Goal: Answer question/provide support: Answer question/provide support

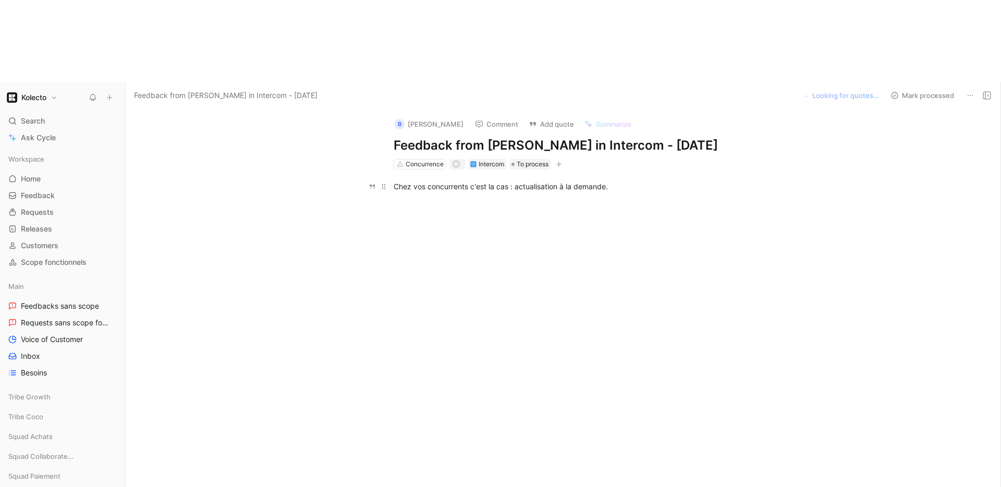
click at [428, 178] on p "Chez vos concurrents c'est la cas : actualisation à la demande." at bounding box center [574, 186] width 400 height 17
click at [541, 203] on div at bounding box center [574, 276] width 853 height 146
click at [502, 117] on button "Comment" at bounding box center [496, 124] width 53 height 15
click at [423, 159] on div "Concurrence" at bounding box center [425, 164] width 38 height 10
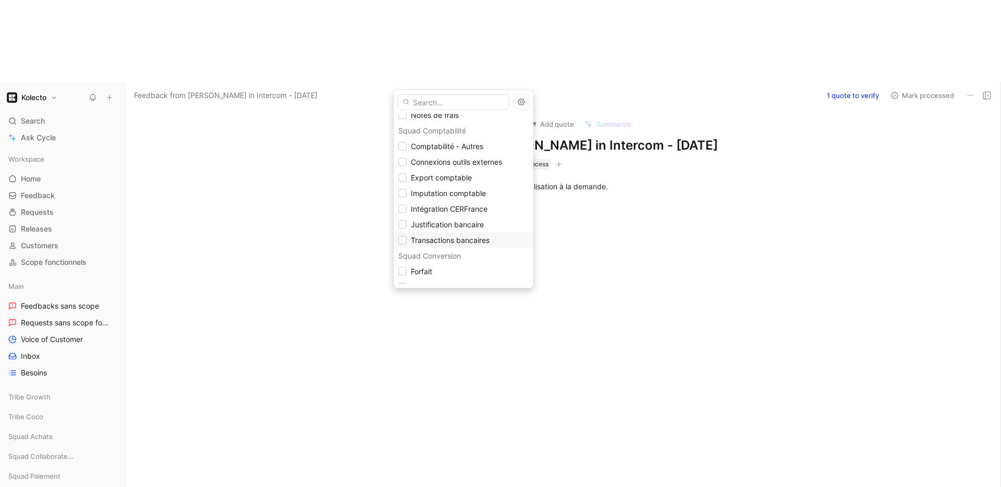
scroll to position [258, 0]
click at [465, 239] on span "Transactions bancaires" at bounding box center [450, 239] width 79 height 9
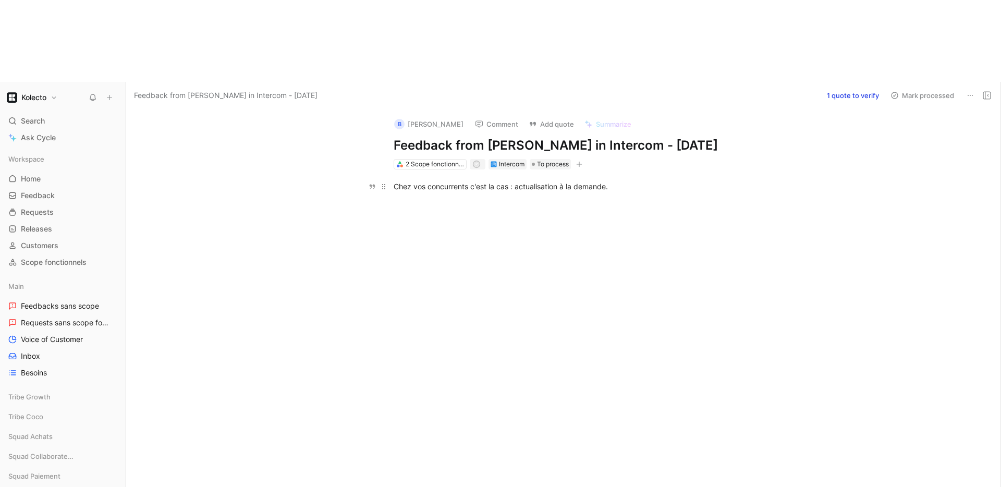
click at [631, 181] on div "Chez vos concurrents c'est la cas : actualisation à la demande." at bounding box center [574, 186] width 361 height 11
click at [727, 240] on div at bounding box center [574, 313] width 853 height 146
click at [744, 243] on div at bounding box center [574, 313] width 853 height 146
click at [253, 240] on div at bounding box center [574, 313] width 853 height 146
click at [405, 181] on div "cela va etre complique d'utiliser votre logiciel alors" at bounding box center [574, 186] width 361 height 11
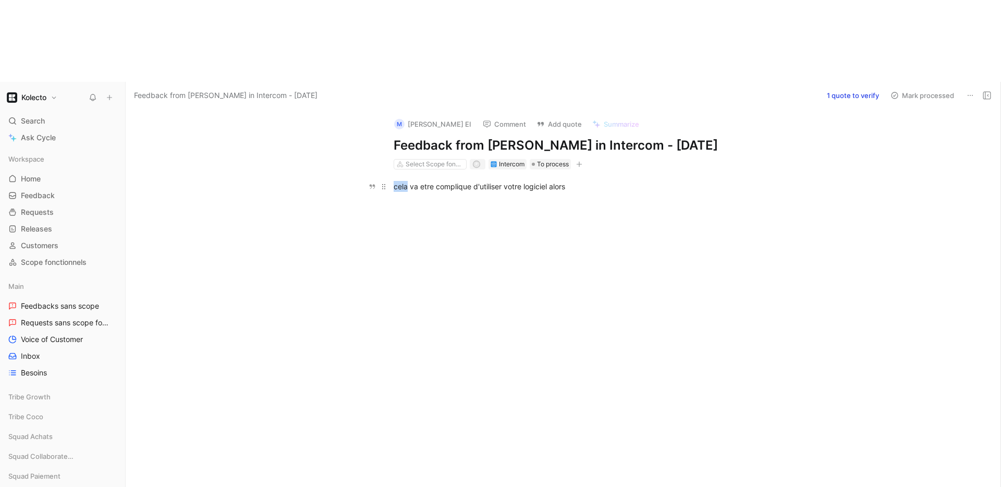
click at [405, 181] on div "cela va etre complique d'utiliser votre logiciel alors" at bounding box center [574, 186] width 361 height 11
click at [427, 203] on div at bounding box center [574, 276] width 853 height 146
click at [440, 159] on div "Select Scope fonctionnels" at bounding box center [435, 164] width 58 height 10
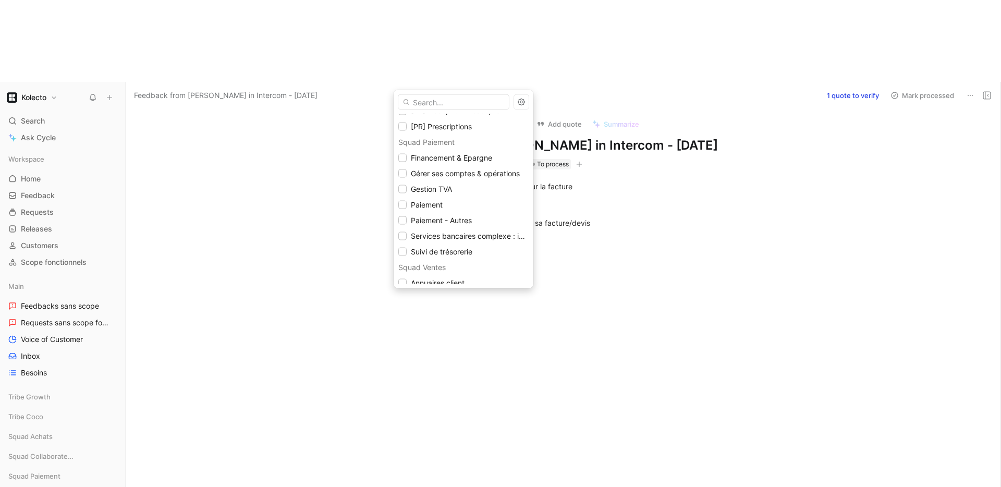
scroll to position [643, 0]
click at [452, 213] on div "Devis" at bounding box center [463, 214] width 130 height 13
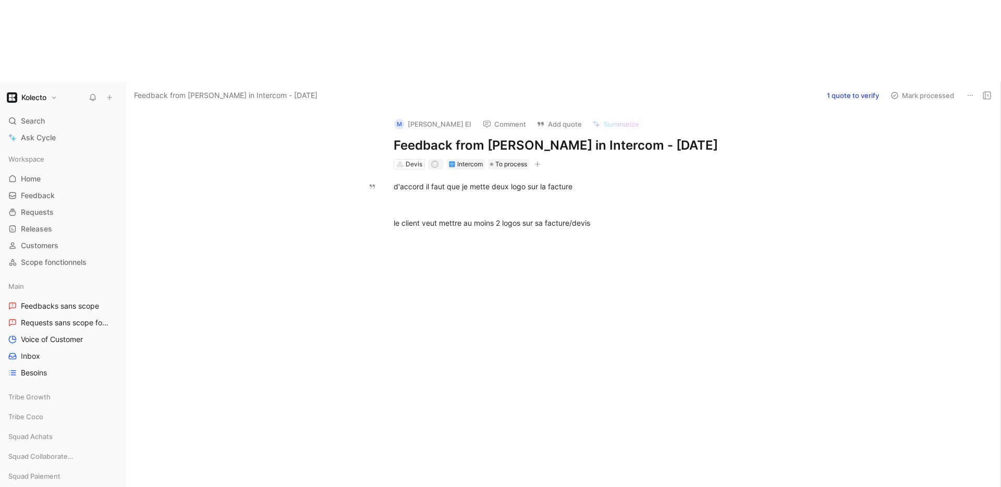
click at [341, 245] on div at bounding box center [574, 313] width 853 height 146
